Goal: Task Accomplishment & Management: Manage account settings

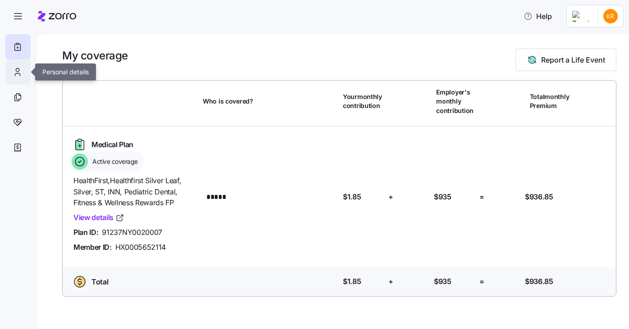
click at [15, 74] on icon at bounding box center [17, 74] width 5 height 3
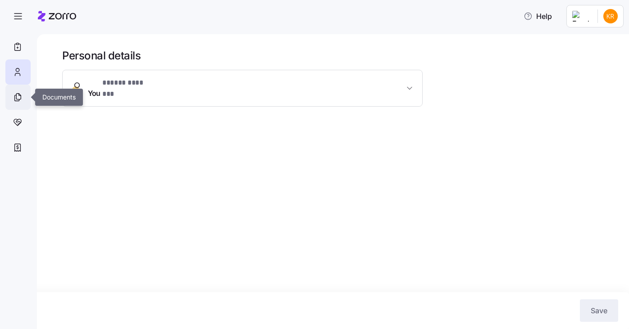
click at [27, 93] on div at bounding box center [17, 97] width 25 height 25
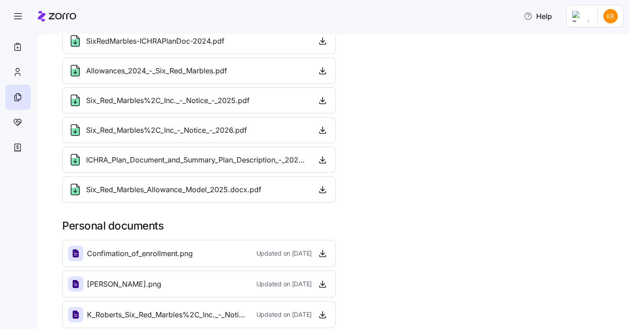
scroll to position [81, 0]
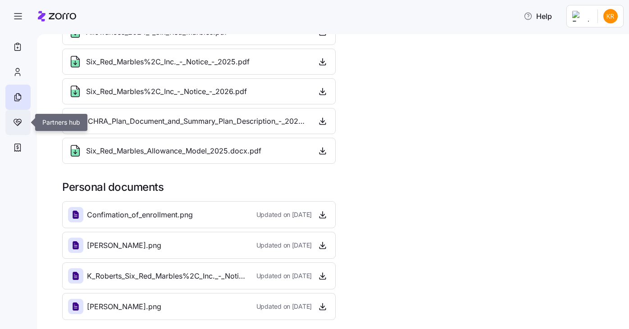
click at [7, 119] on div at bounding box center [17, 122] width 25 height 25
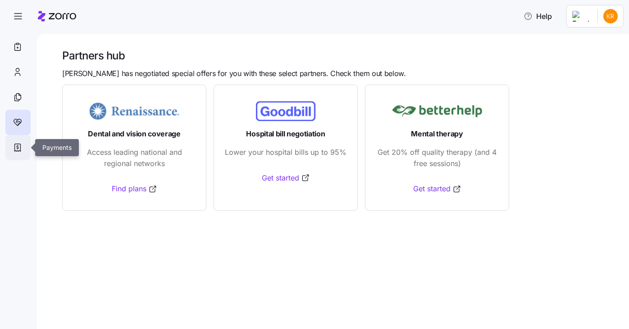
click at [18, 151] on icon at bounding box center [18, 148] width 6 height 8
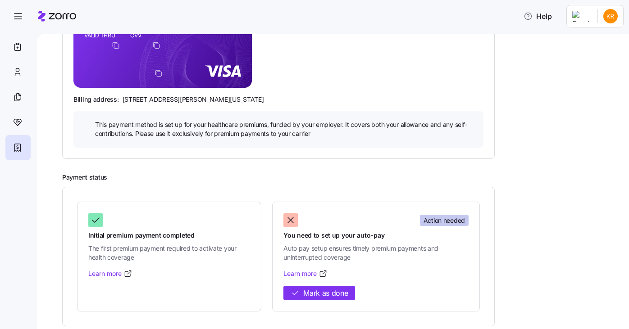
scroll to position [200, 0]
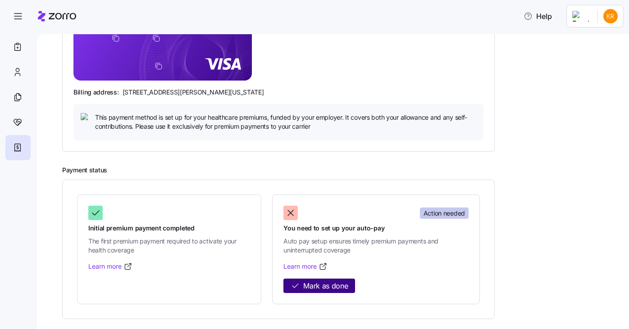
click at [321, 286] on span "Mark as done" at bounding box center [325, 286] width 45 height 11
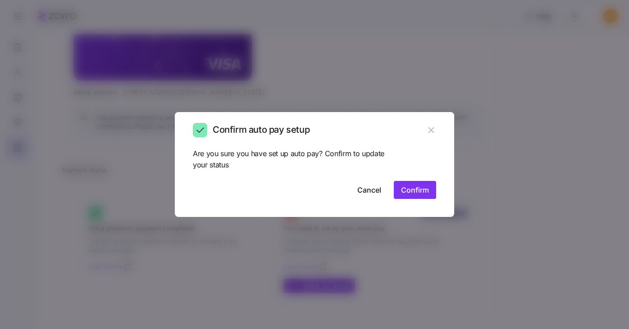
click at [423, 190] on span "Confirm" at bounding box center [415, 190] width 28 height 11
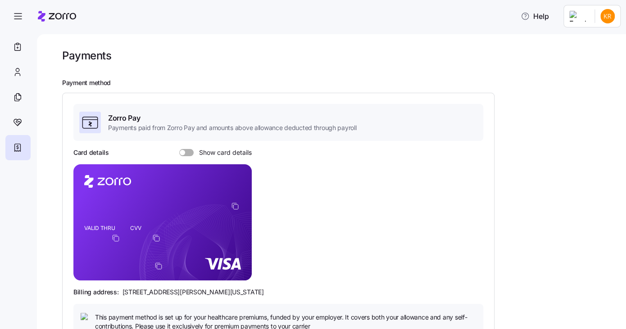
scroll to position [92, 0]
